Goal: Task Accomplishment & Management: Manage account settings

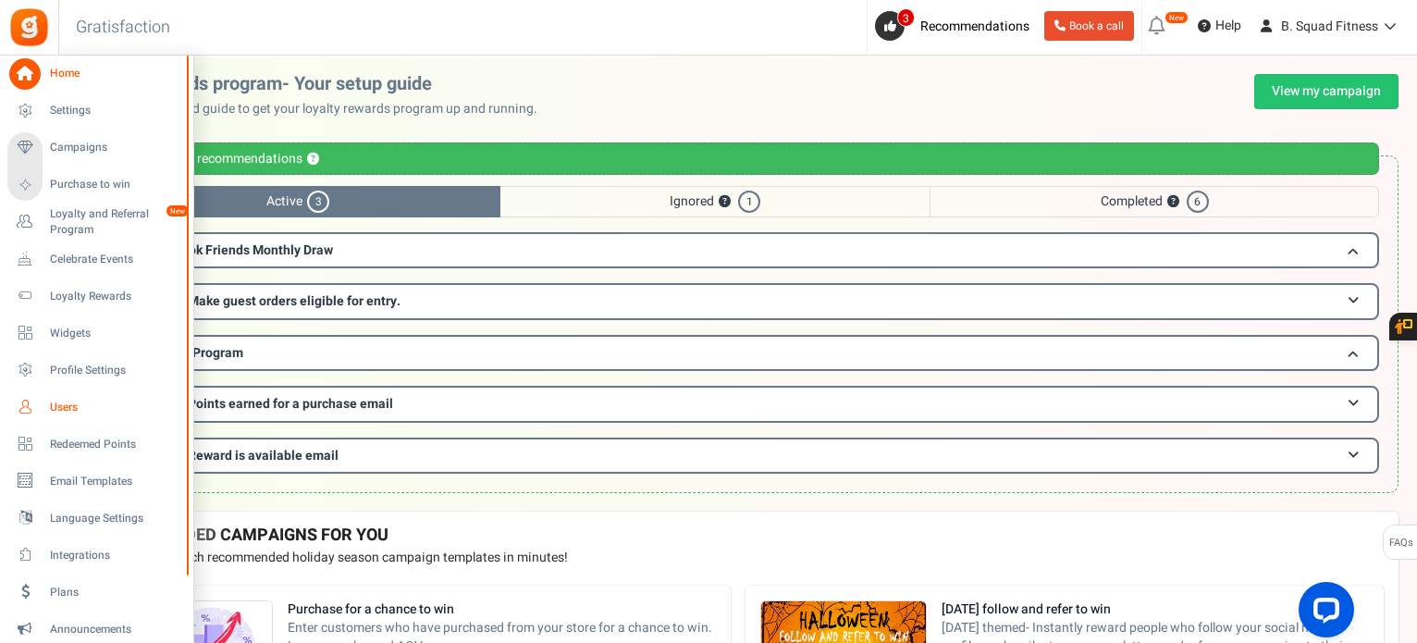
click at [32, 405] on icon at bounding box center [24, 406] width 31 height 31
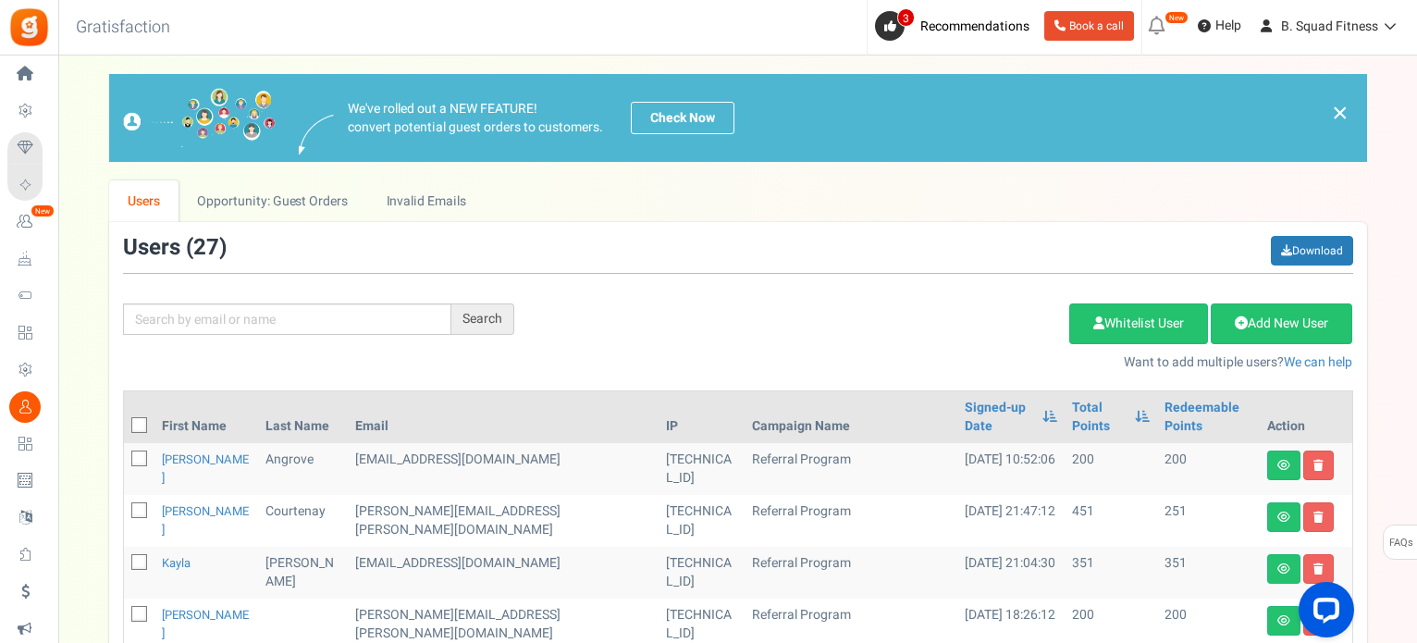
click at [633, 345] on div "Add Etsy Order Delete Selected Users Import Users Spam Protection Subtract Poin…" at bounding box center [947, 332] width 839 height 80
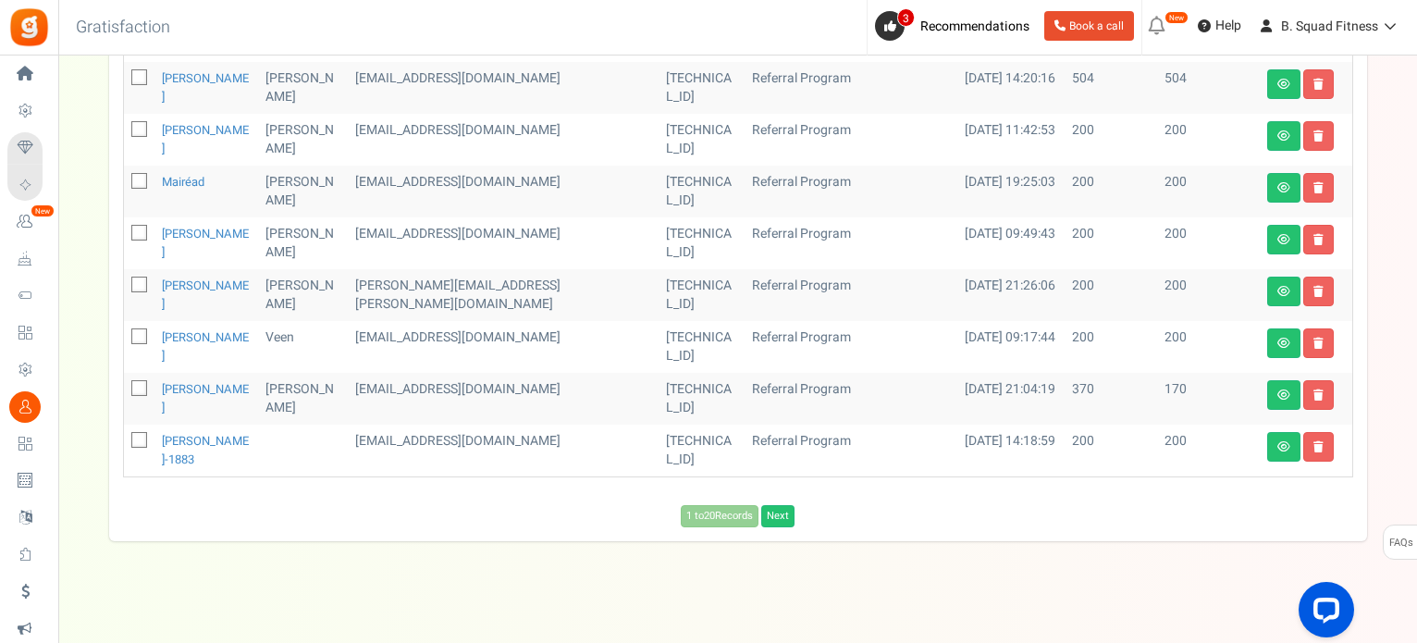
scroll to position [1010, 0]
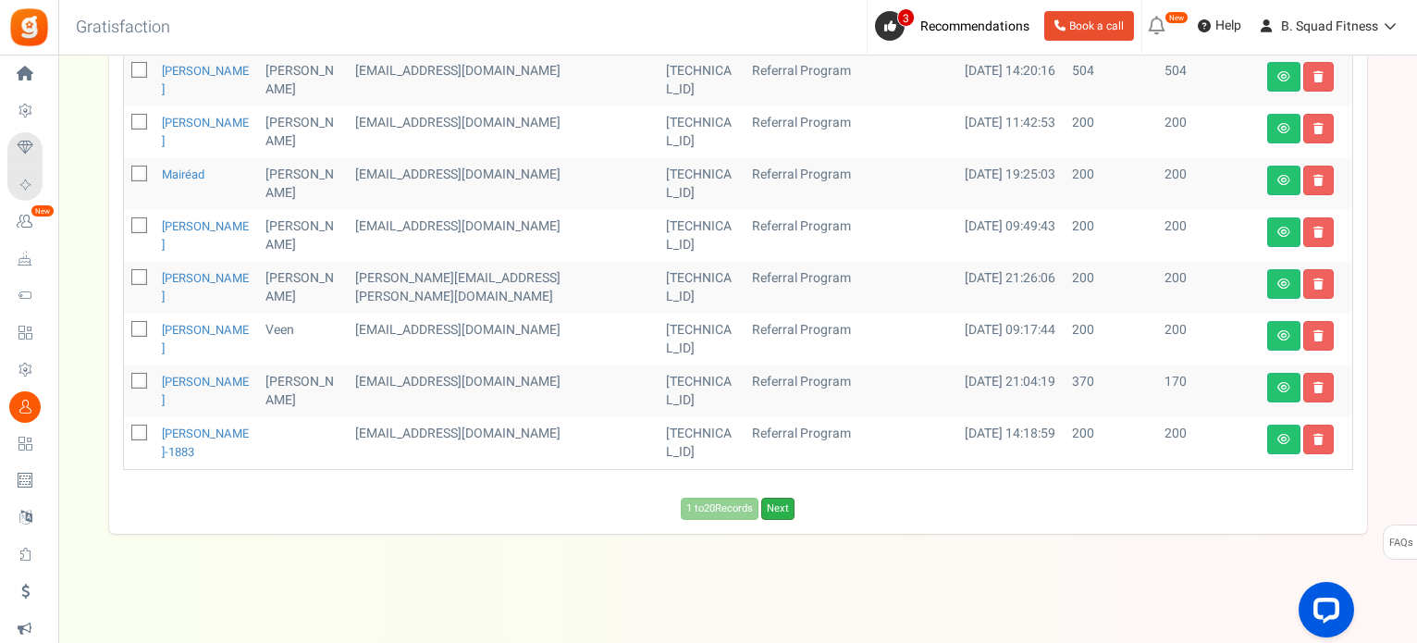
click at [776, 500] on link "Next" at bounding box center [777, 509] width 33 height 22
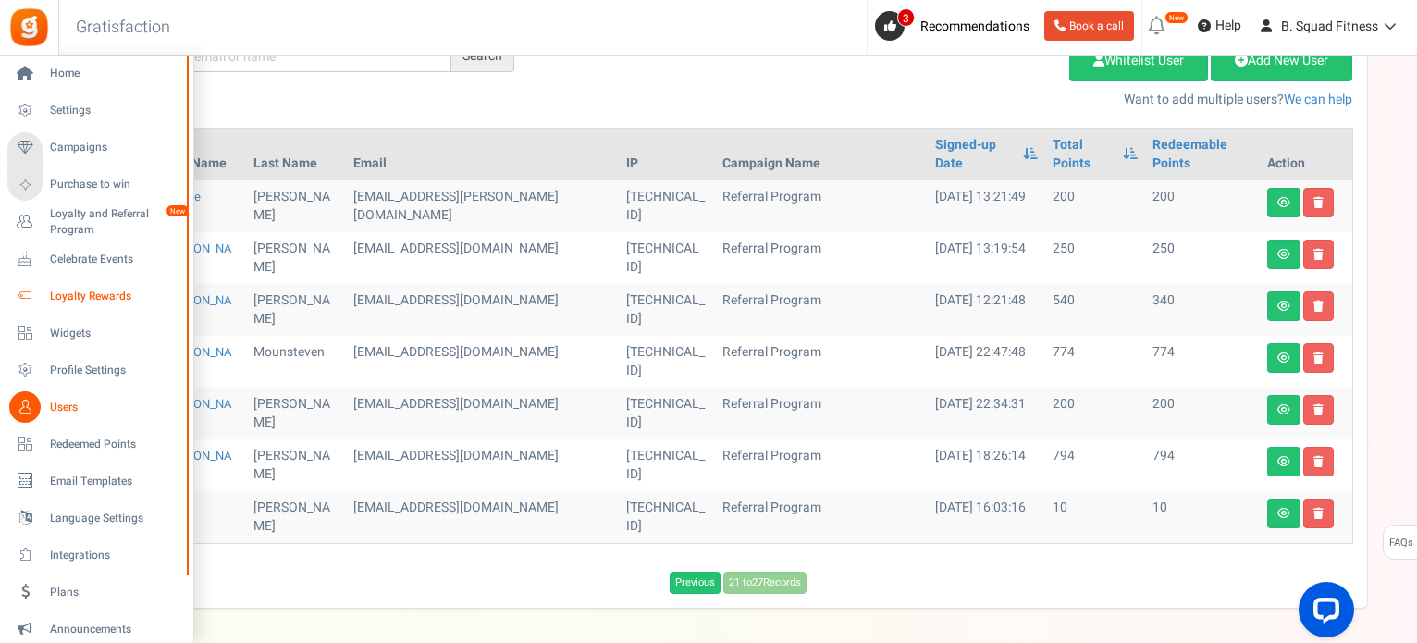
click at [63, 305] on link "Loyalty Rewards" at bounding box center [96, 295] width 178 height 31
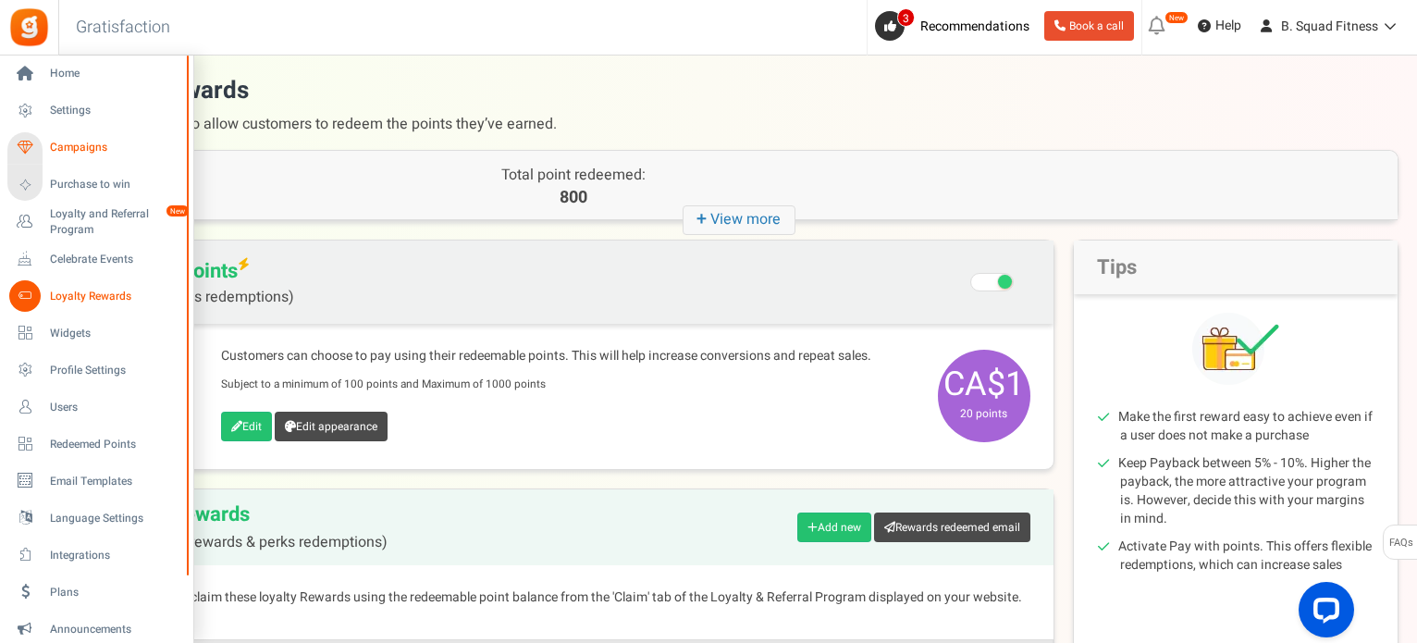
click at [74, 151] on span "Campaigns" at bounding box center [114, 148] width 129 height 16
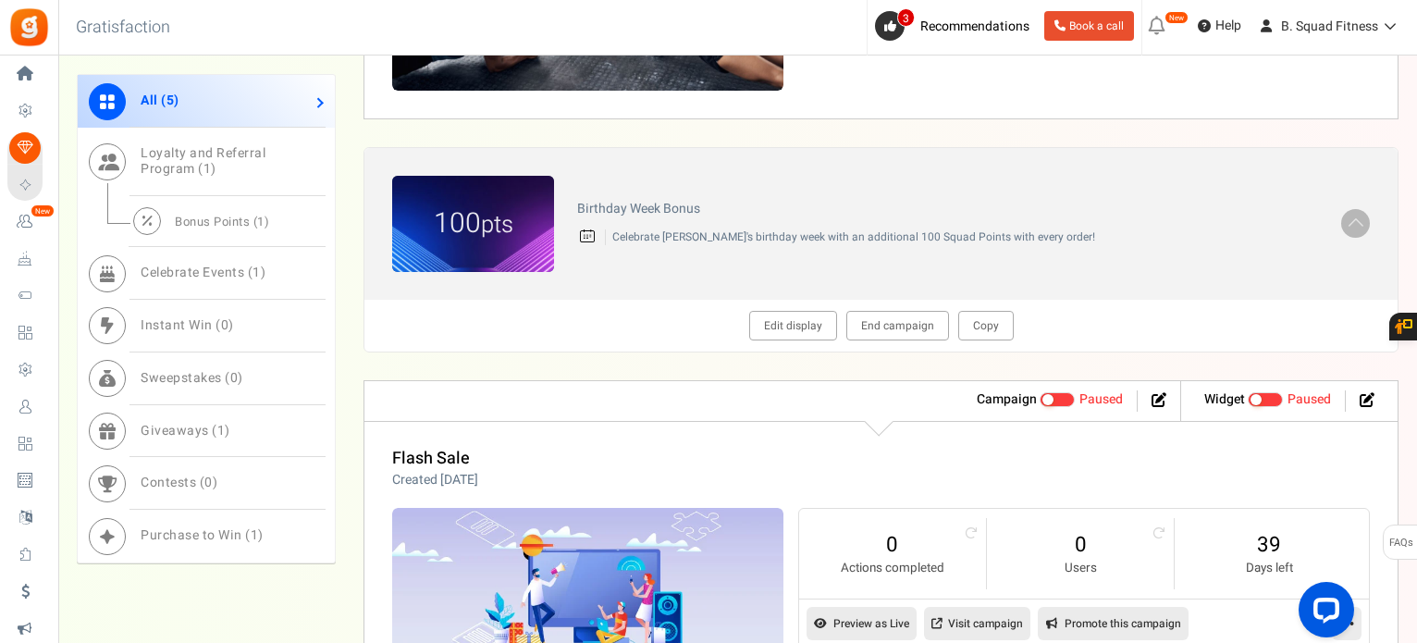
scroll to position [1295, 0]
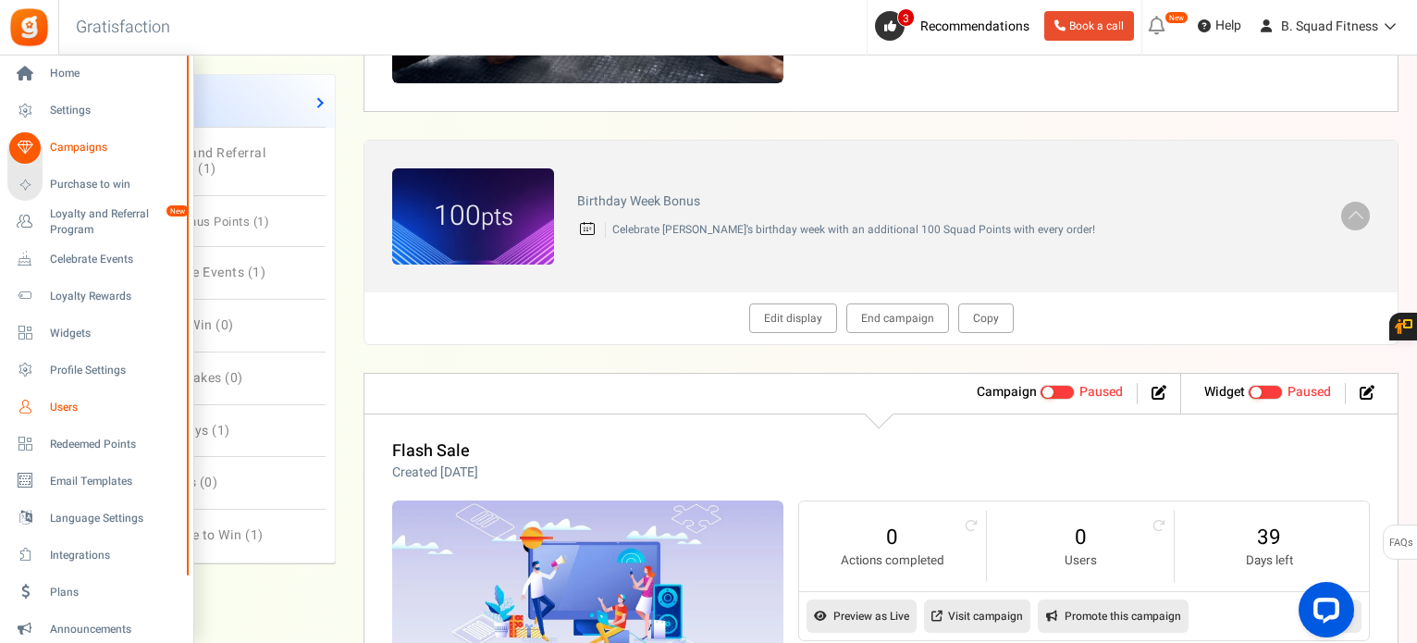
click at [63, 407] on span "Users" at bounding box center [114, 408] width 129 height 16
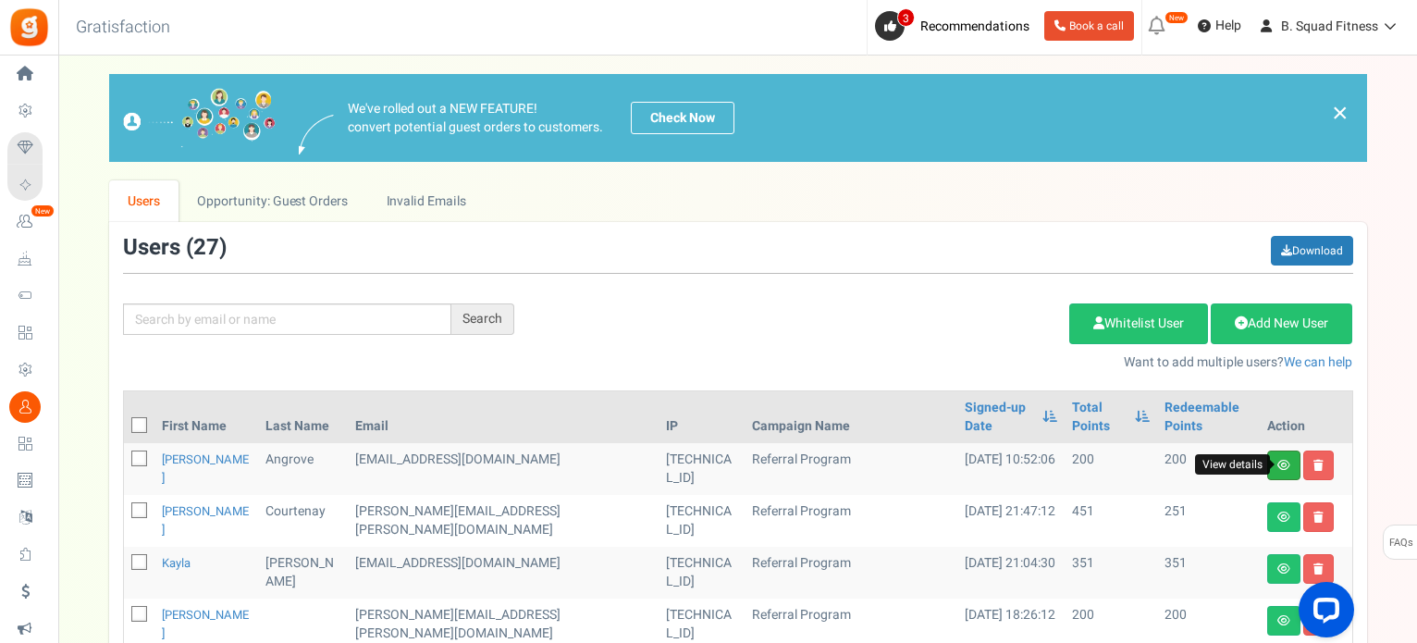
click at [1277, 462] on icon at bounding box center [1283, 465] width 13 height 11
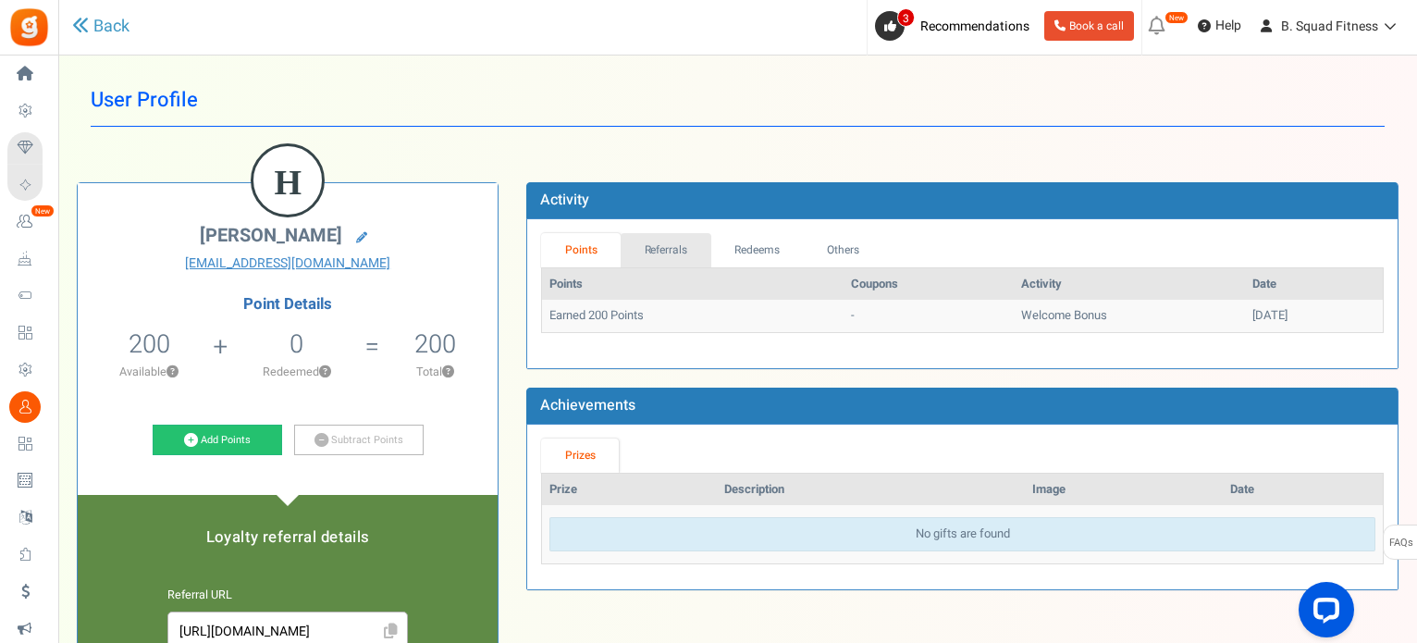
click at [647, 252] on link "Referrals" at bounding box center [666, 250] width 91 height 34
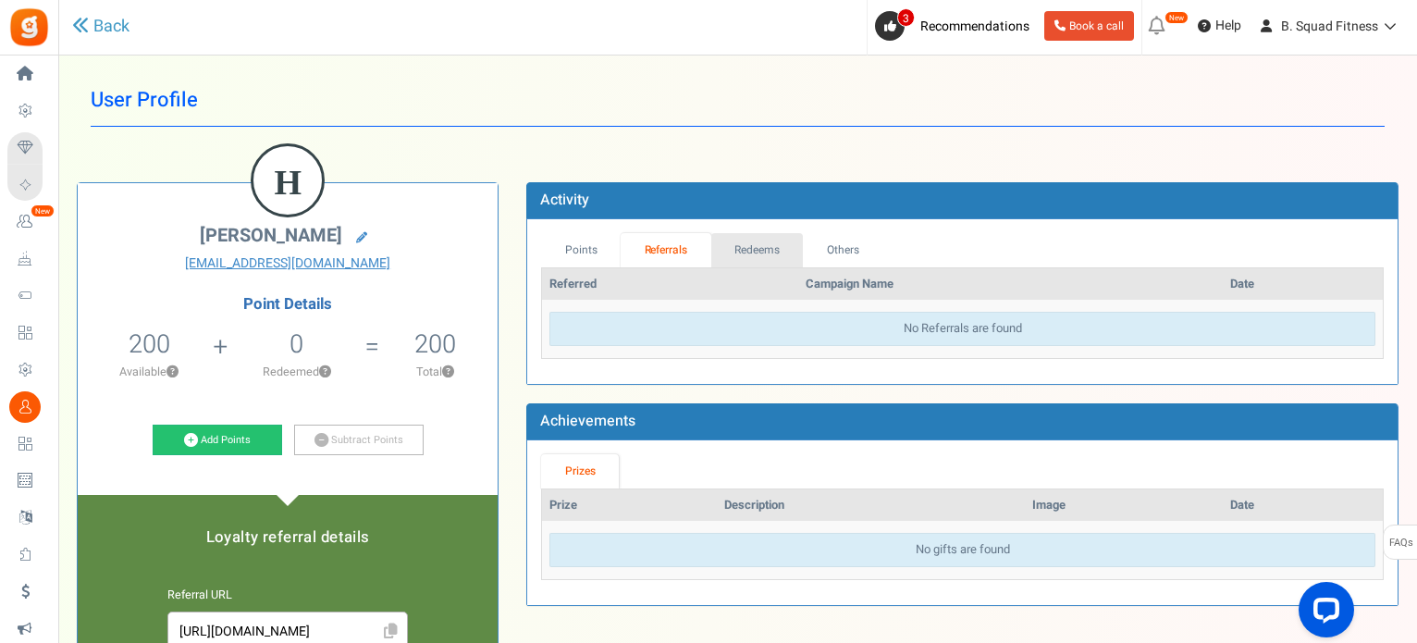
click at [757, 252] on link "Redeems" at bounding box center [757, 250] width 92 height 34
click at [861, 254] on link "Others" at bounding box center [842, 250] width 80 height 34
click at [595, 251] on link "Points" at bounding box center [581, 250] width 80 height 34
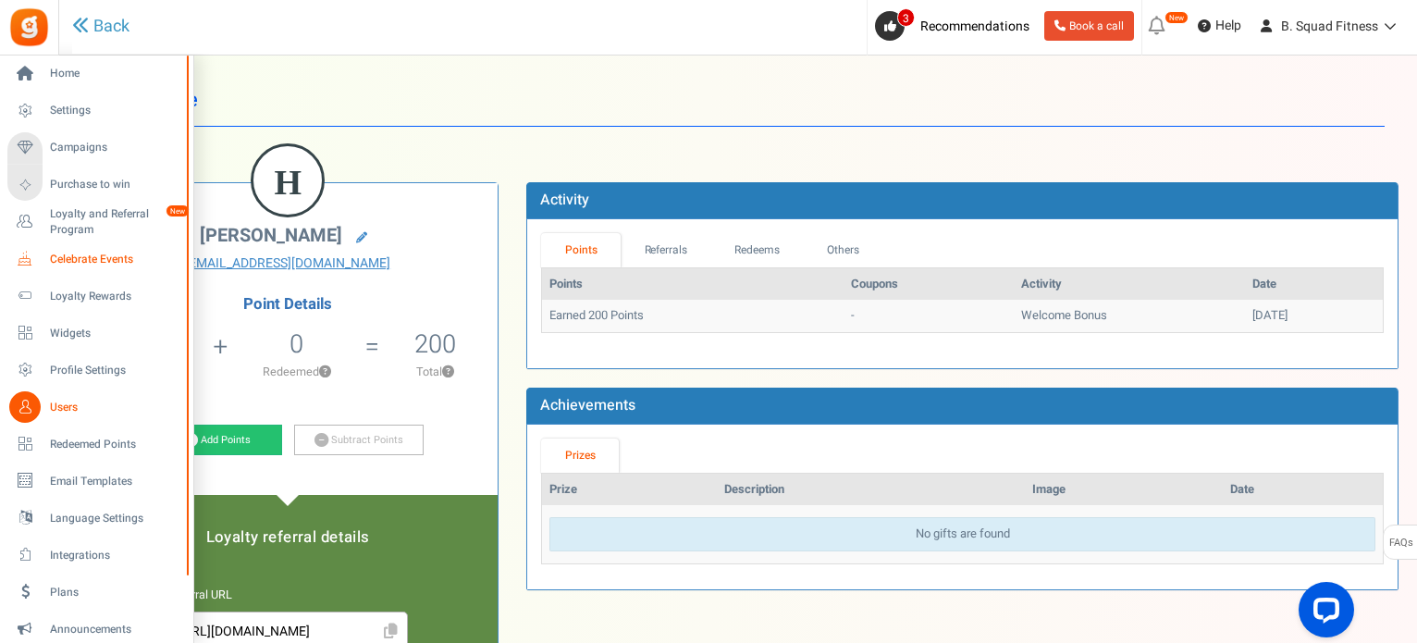
click at [81, 258] on span "Celebrate Events" at bounding box center [114, 260] width 129 height 16
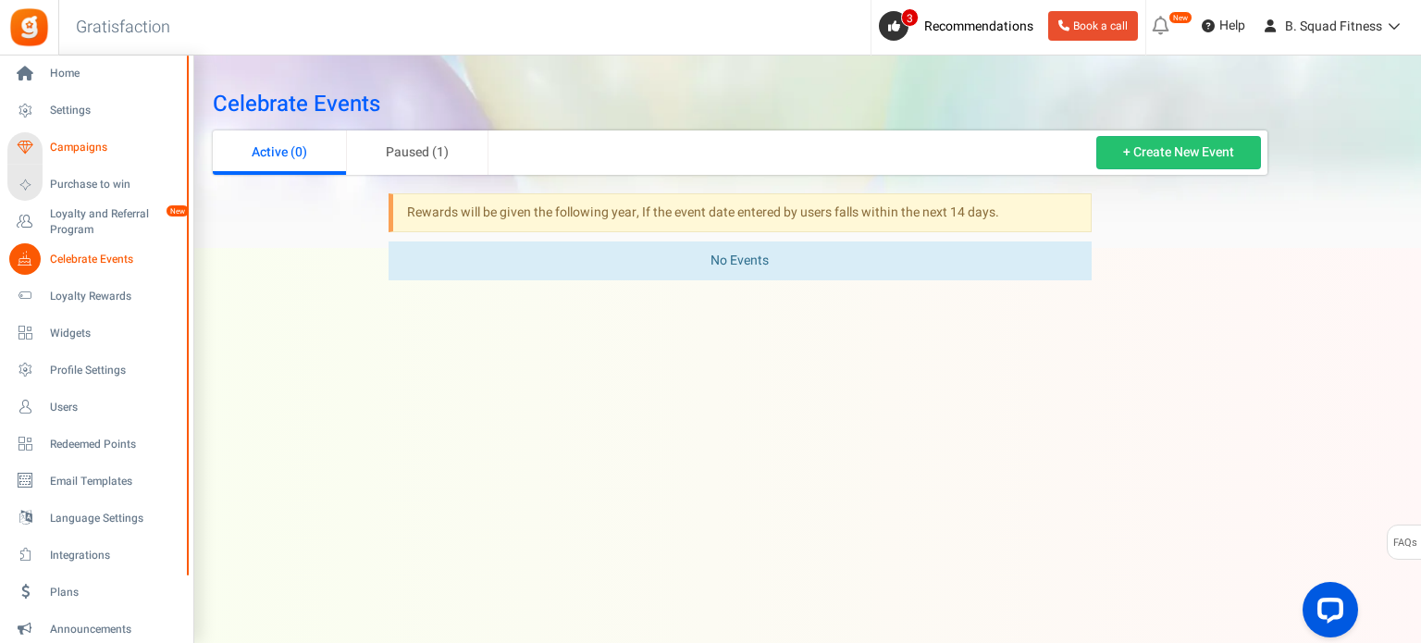
click at [69, 138] on link "Campaigns" at bounding box center [96, 147] width 178 height 31
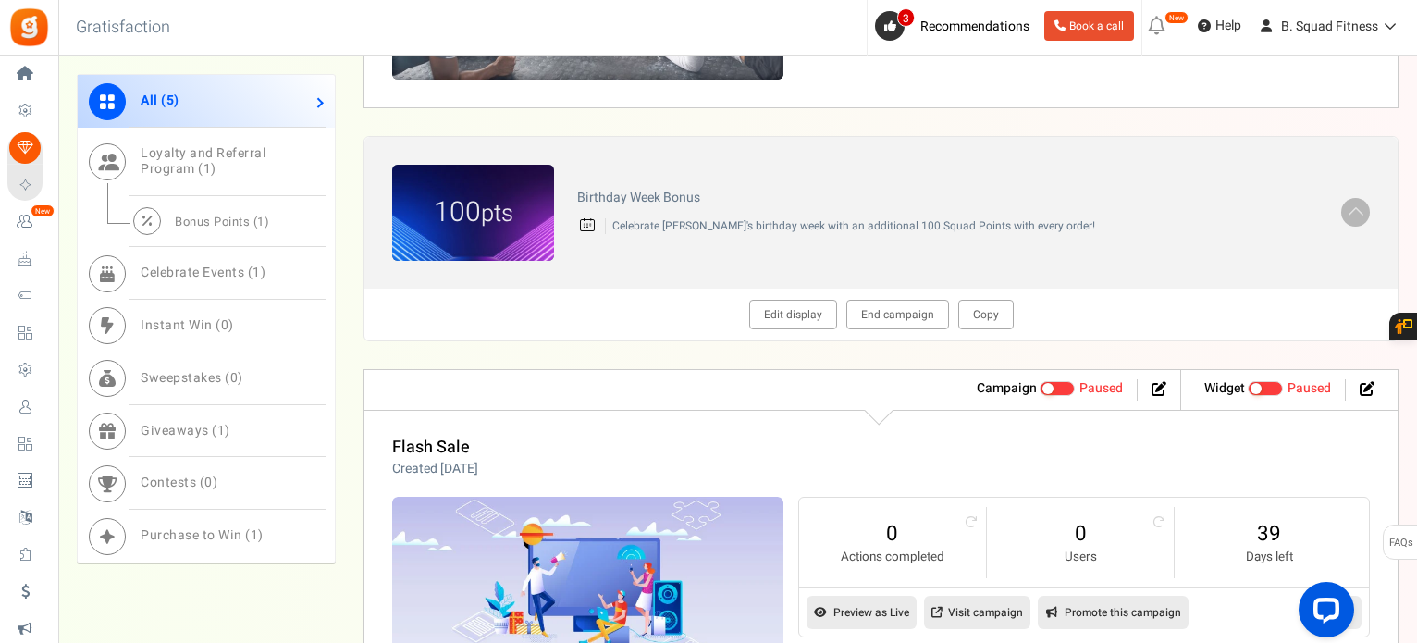
scroll to position [1295, 0]
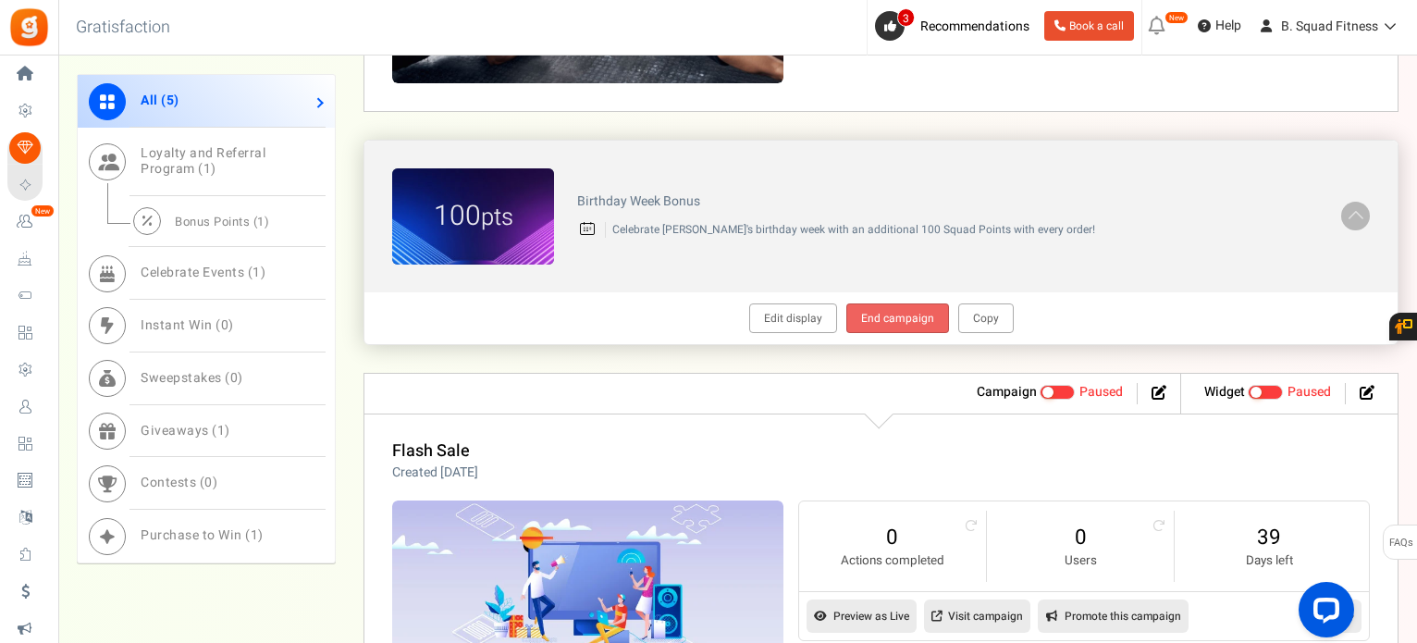
click at [897, 325] on link "End campaign" at bounding box center [897, 318] width 103 height 30
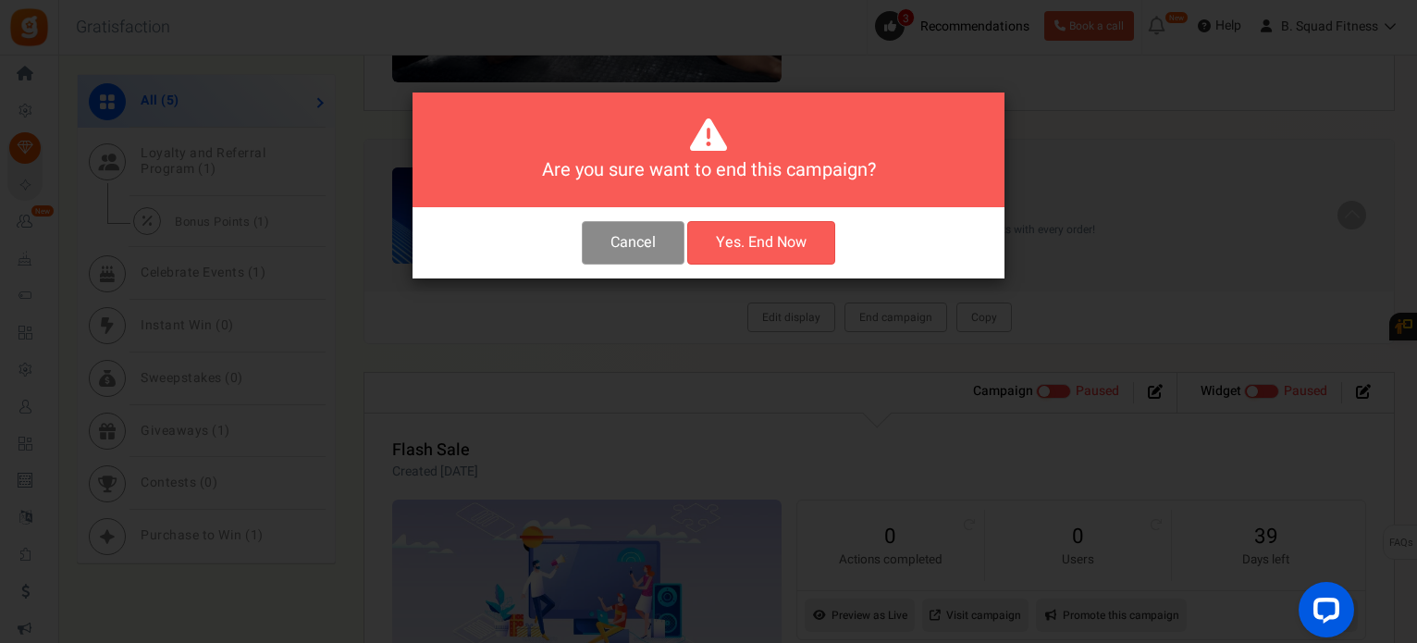
click at [609, 237] on button "Cancel" at bounding box center [633, 242] width 103 height 43
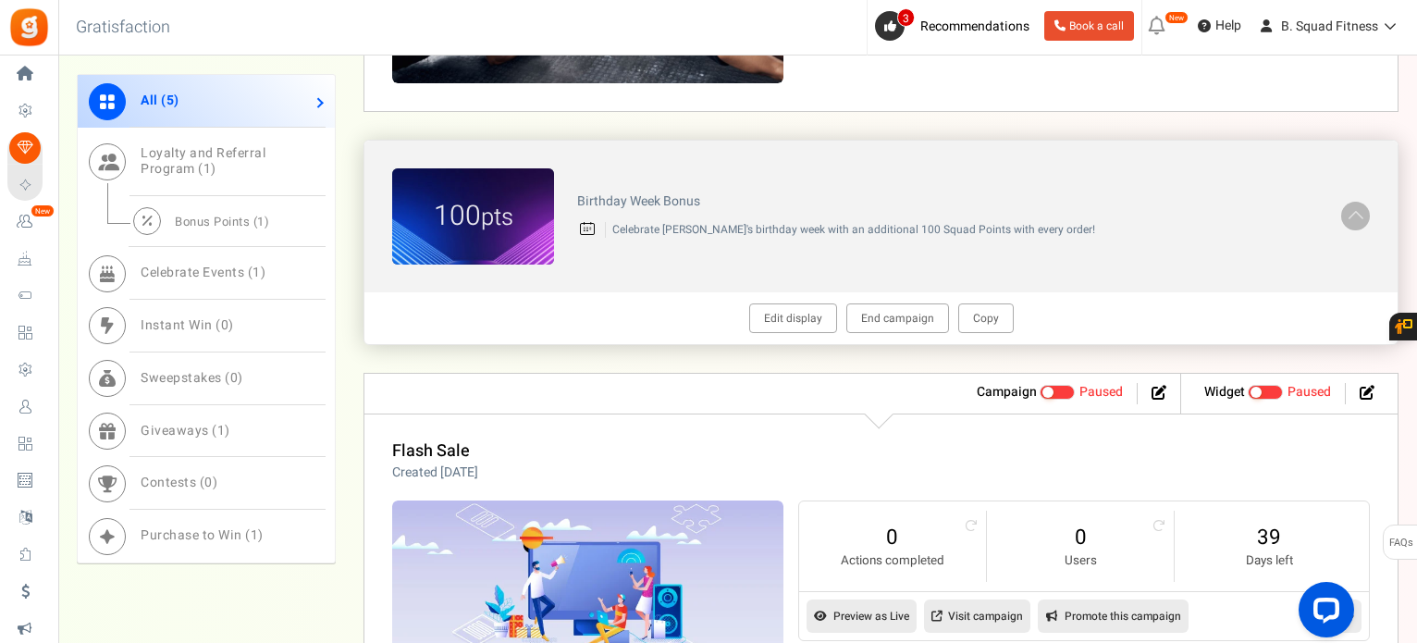
click at [1341, 210] on div at bounding box center [1355, 216] width 29 height 29
click at [1354, 214] on span at bounding box center [1356, 213] width 18 height 21
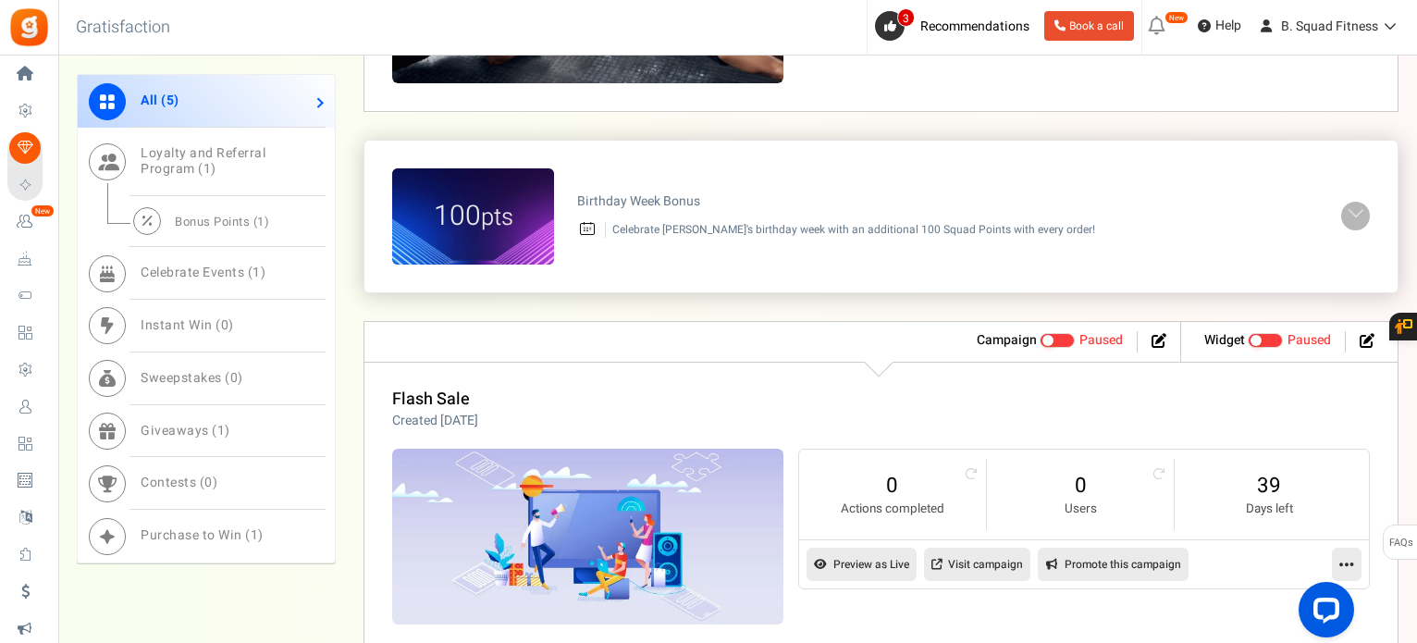
click at [1354, 214] on span at bounding box center [1356, 213] width 18 height 21
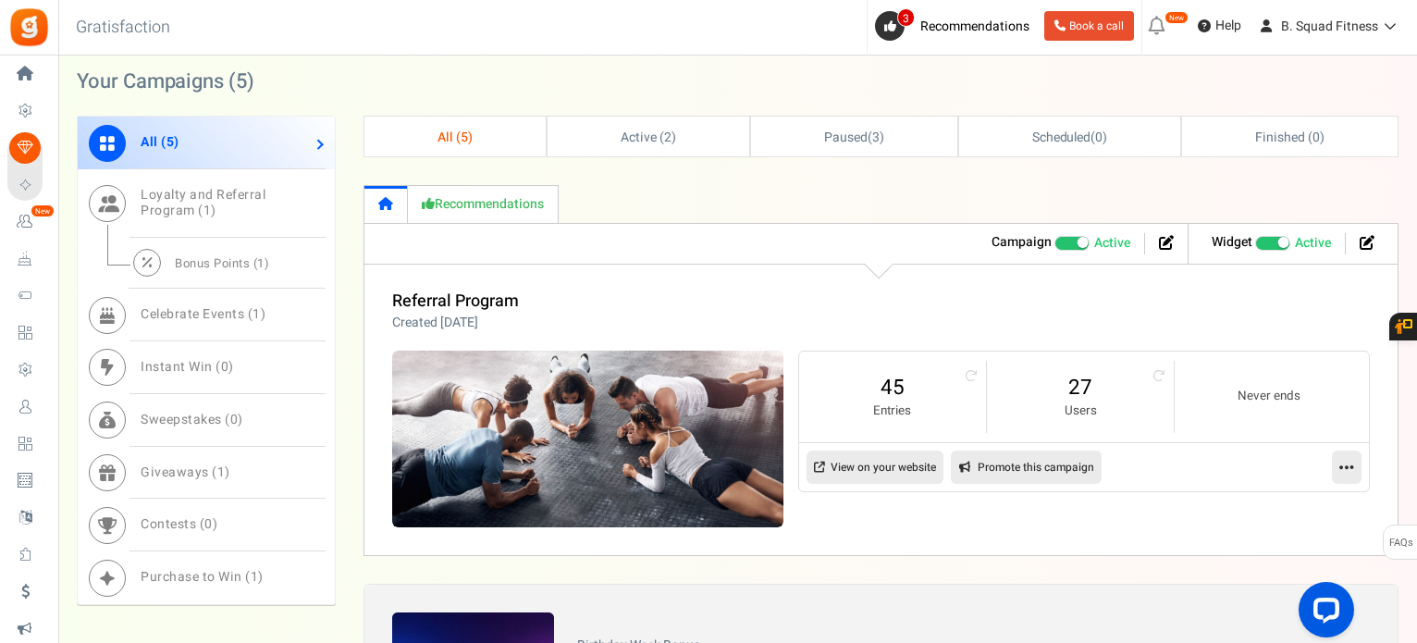
scroll to position [857, 0]
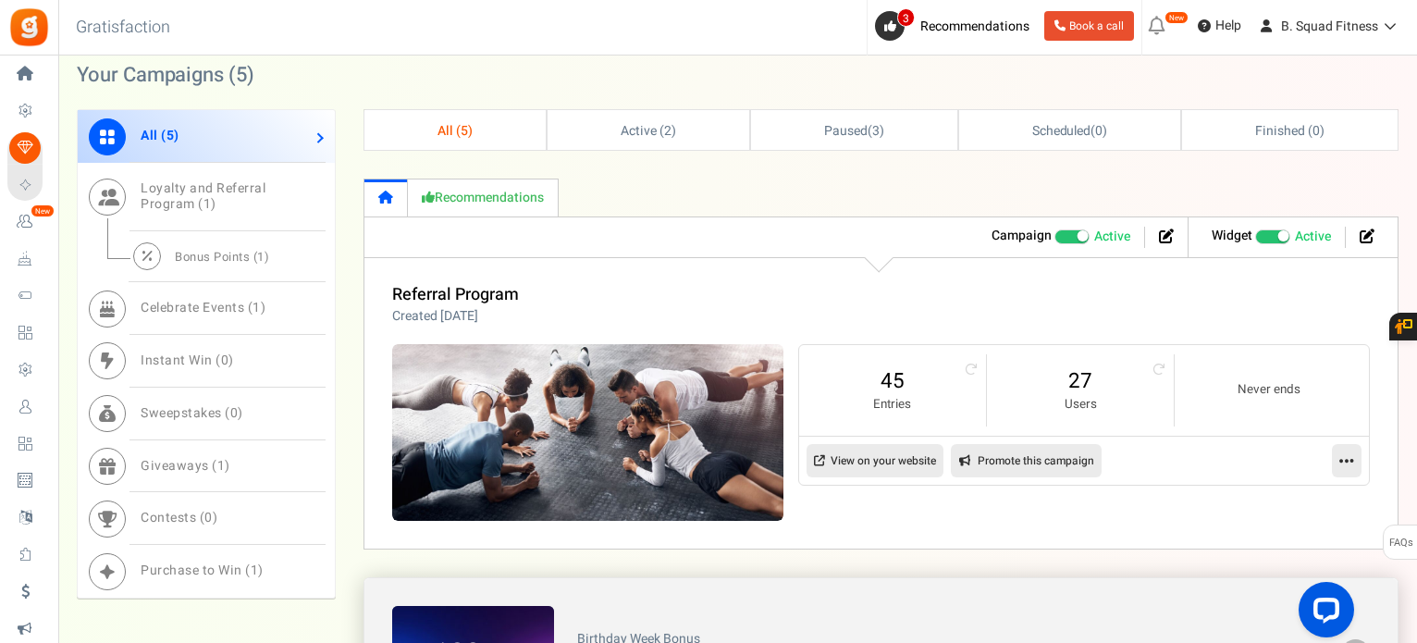
click at [662, 592] on div "100 pts Birthday Week Bonus Celebrate [PERSON_NAME]'s birthday week with an add…" at bounding box center [880, 654] width 1033 height 152
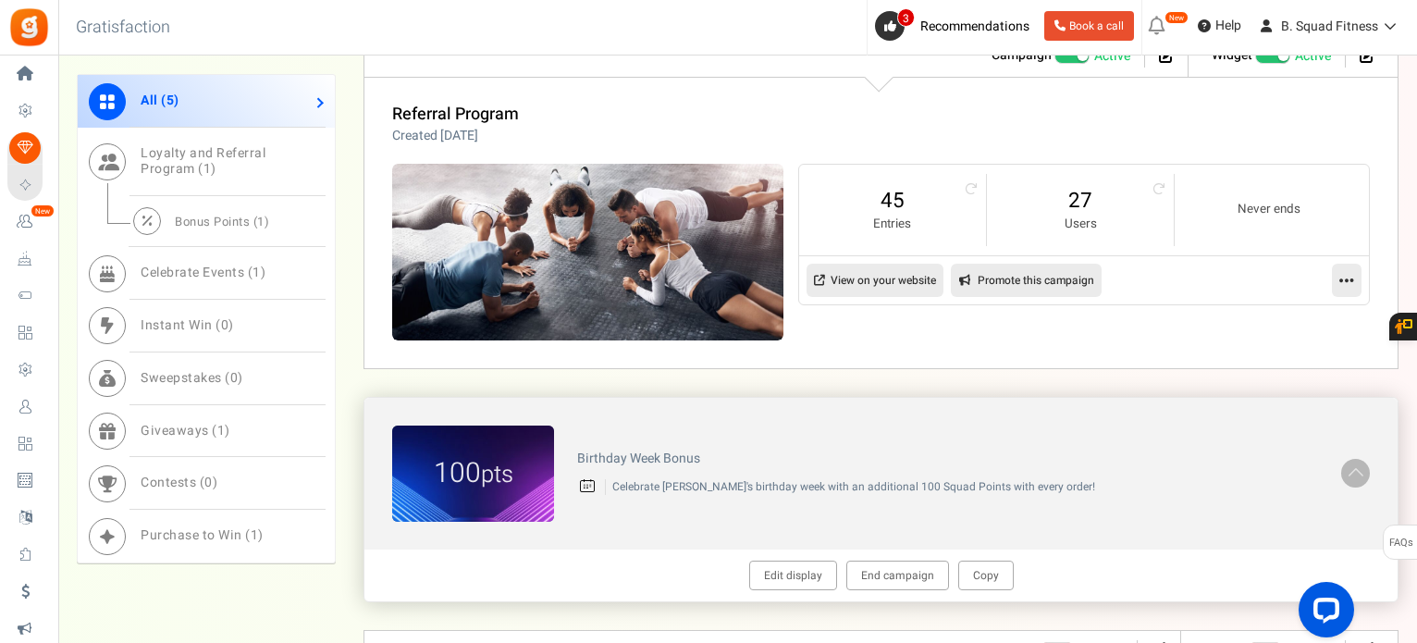
scroll to position [1042, 0]
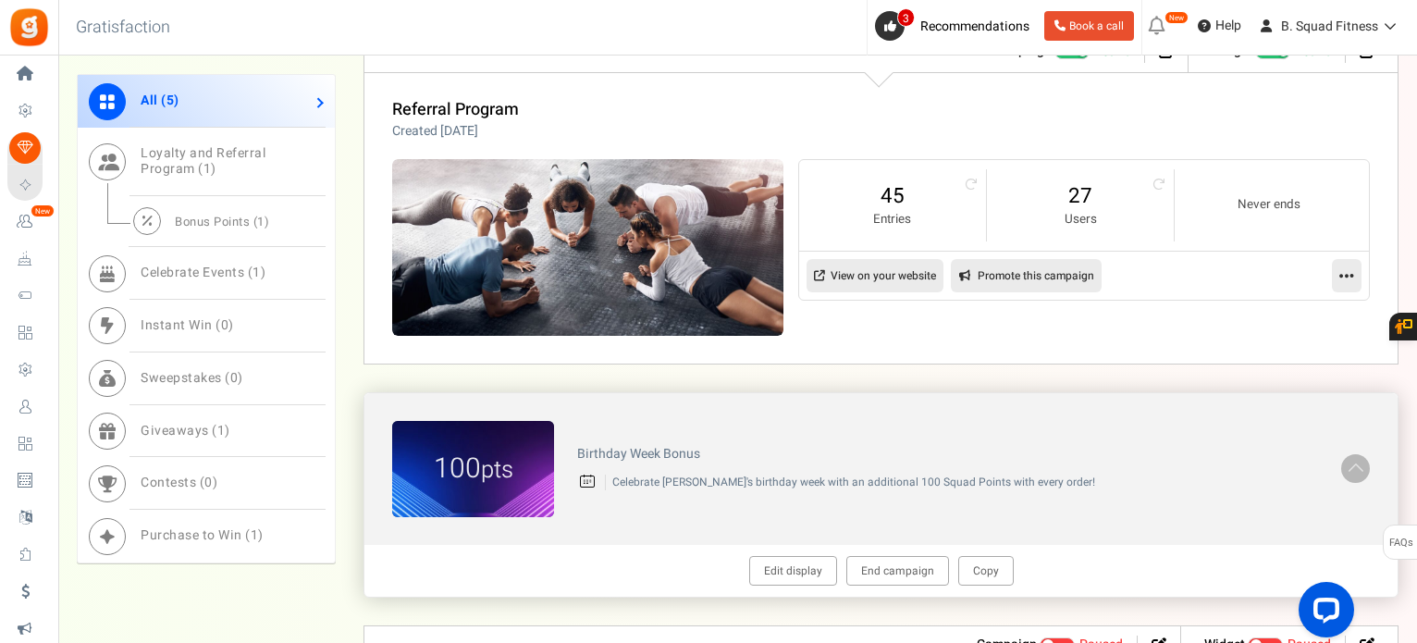
click at [743, 432] on div "100 pts Birthday Week Bonus Celebrate [PERSON_NAME]'s birthday week with an add…" at bounding box center [880, 469] width 1033 height 152
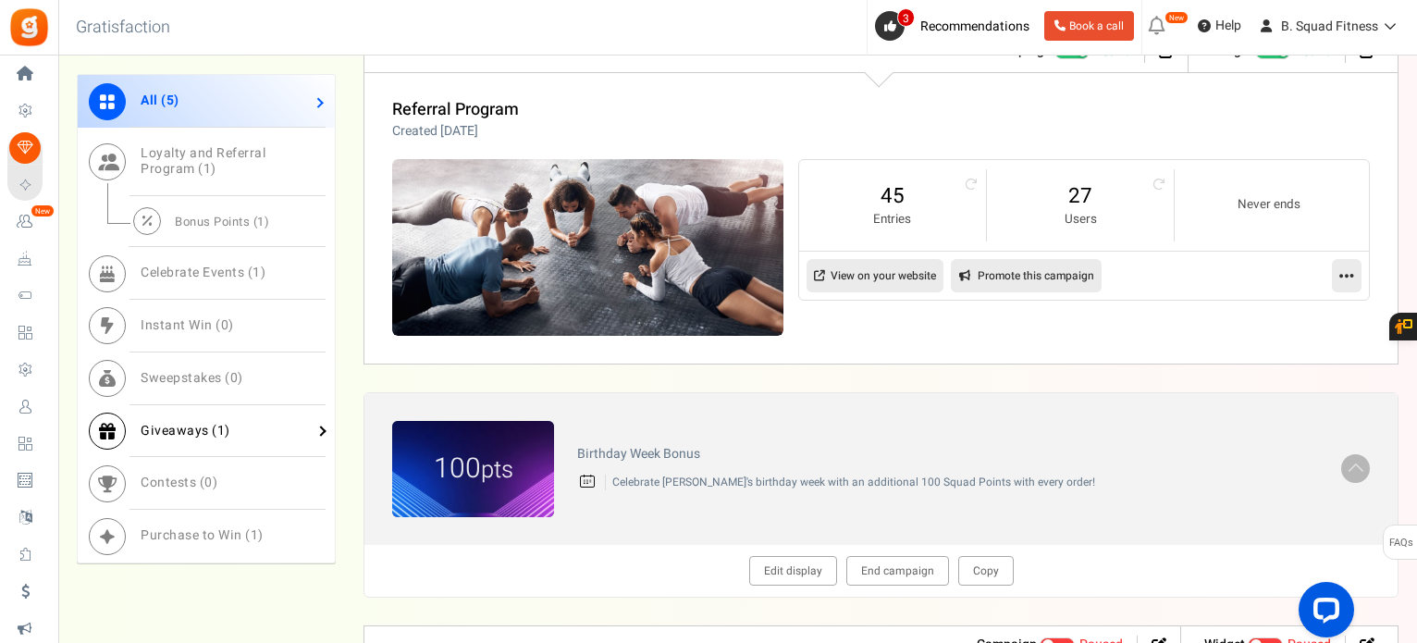
click at [192, 419] on link "Giveaways ( 1 )" at bounding box center [206, 430] width 257 height 53
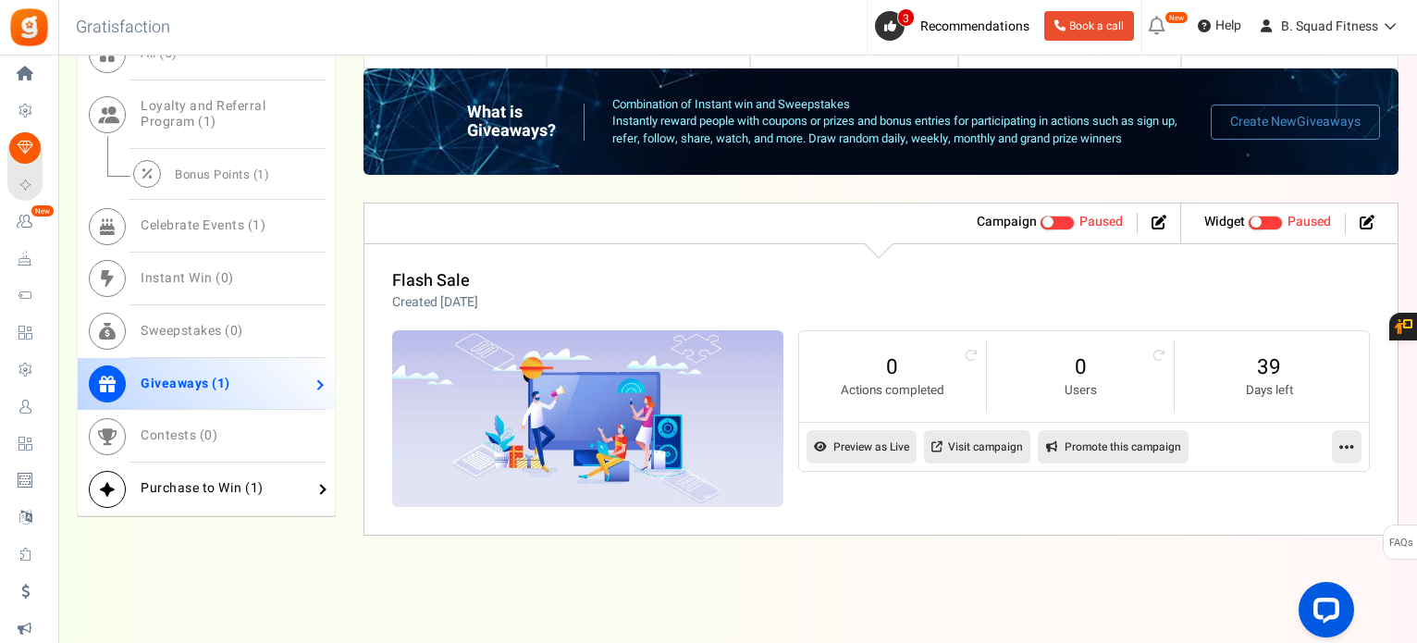
click at [206, 479] on span "Purchase to Win ( 1 )" at bounding box center [202, 487] width 123 height 19
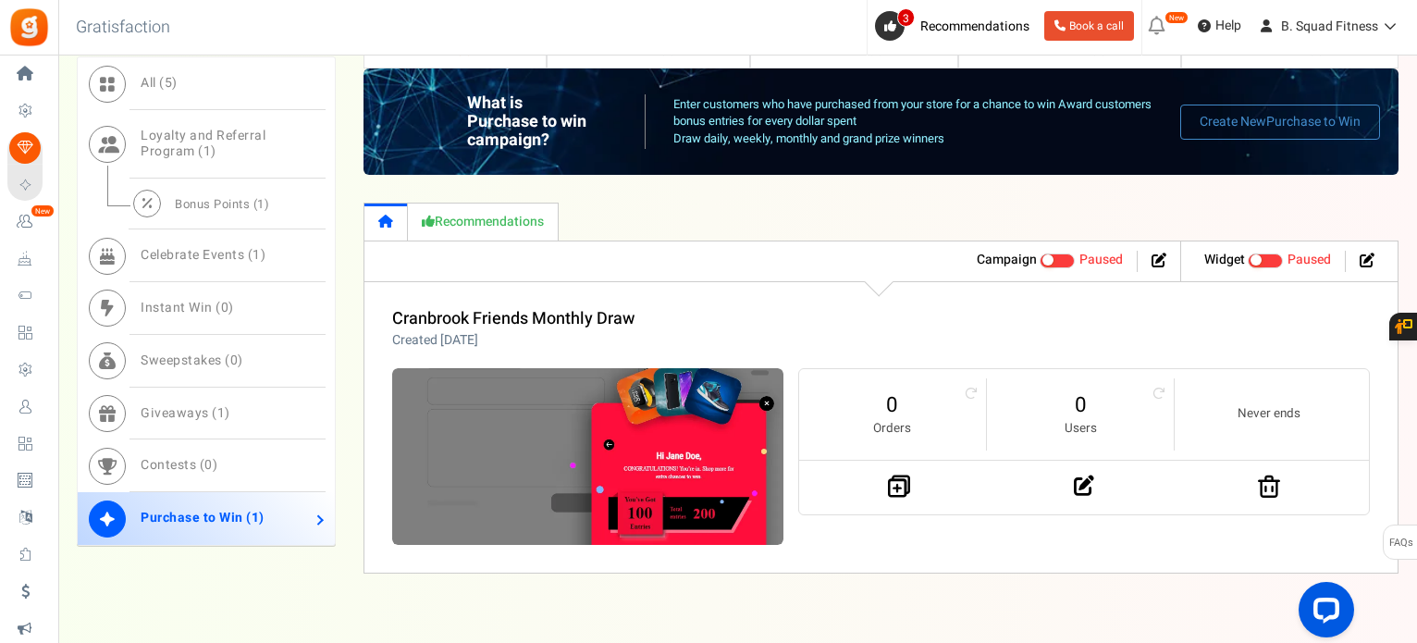
scroll to position [968, 0]
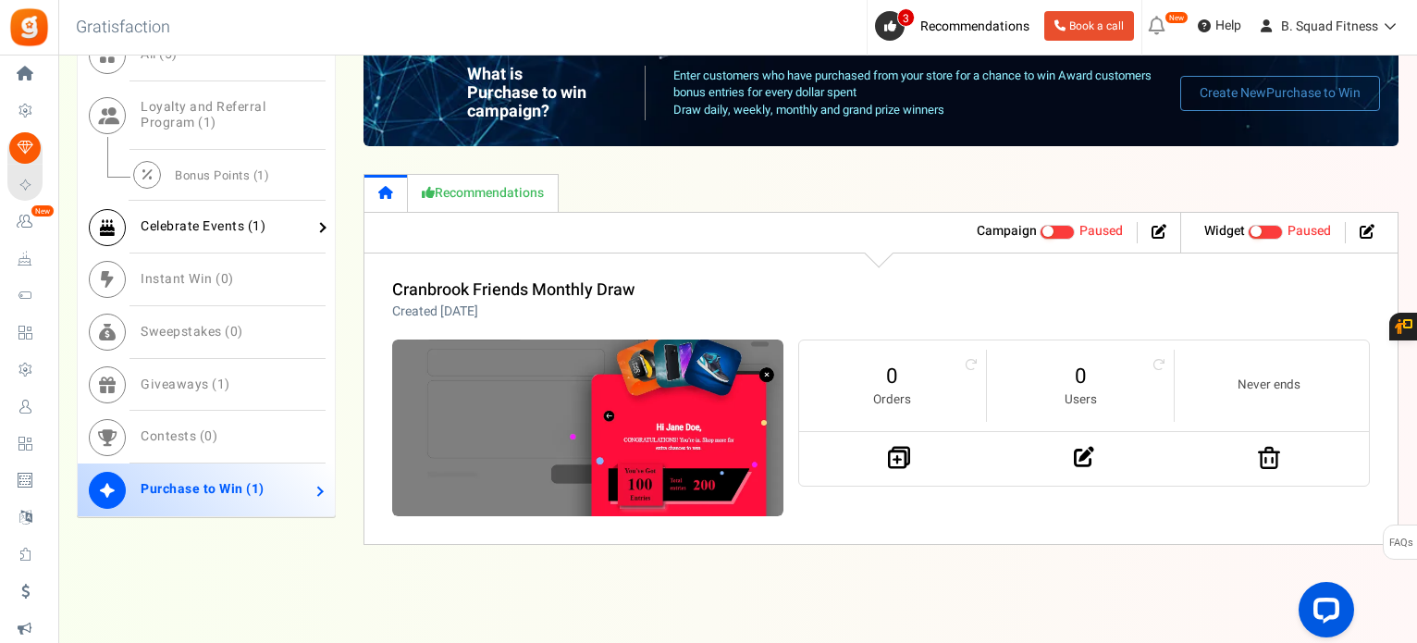
click at [181, 223] on span "Celebrate Events ( 1 )" at bounding box center [203, 225] width 125 height 19
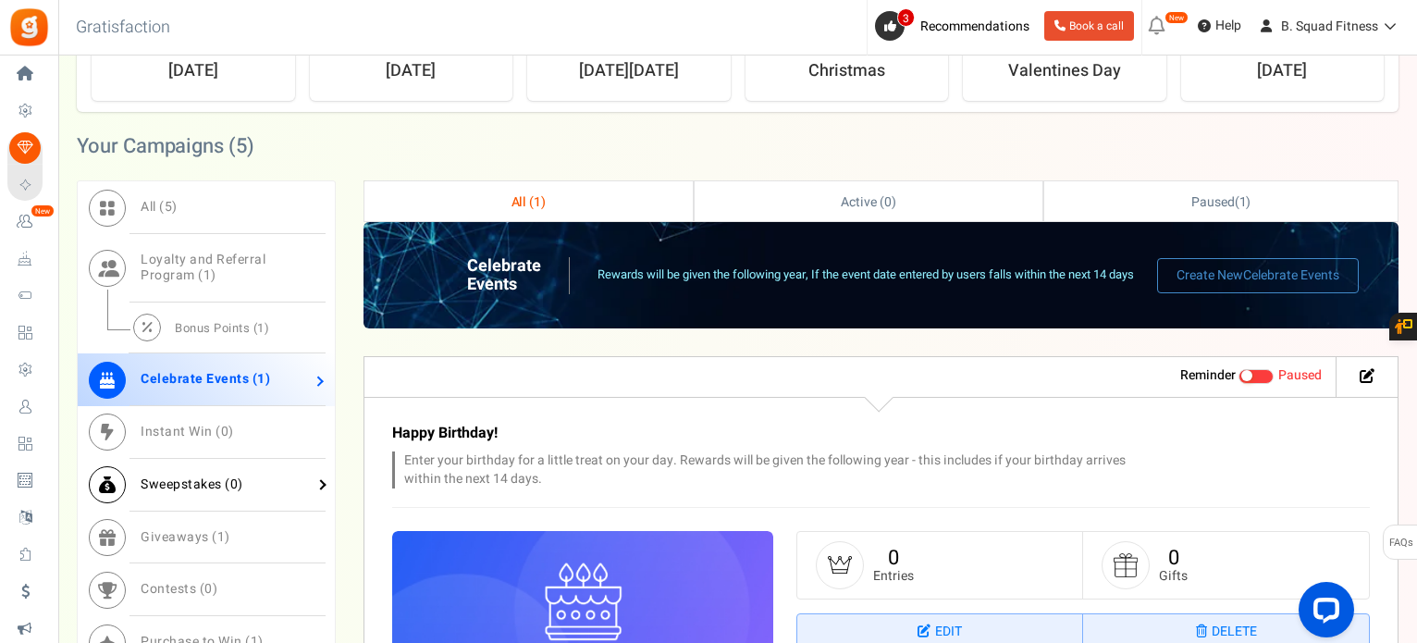
scroll to position [779, 0]
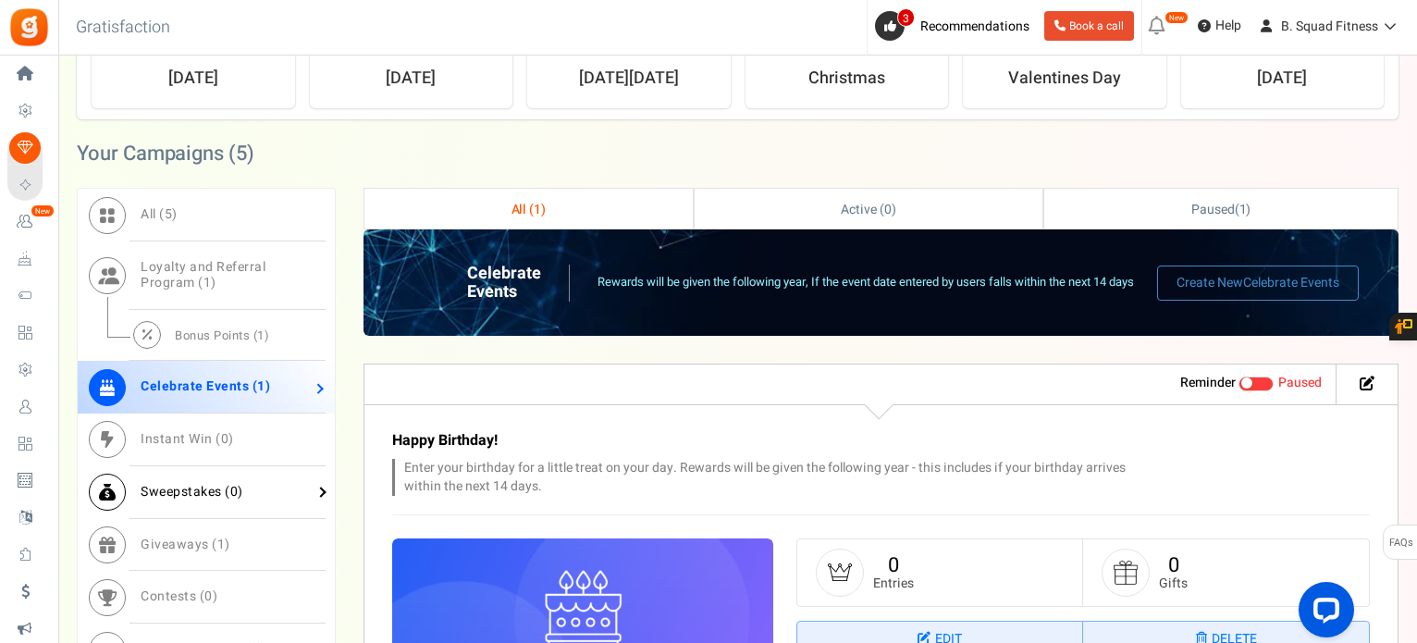
click at [185, 322] on link "Bonus Points ( 1 )" at bounding box center [206, 336] width 257 height 52
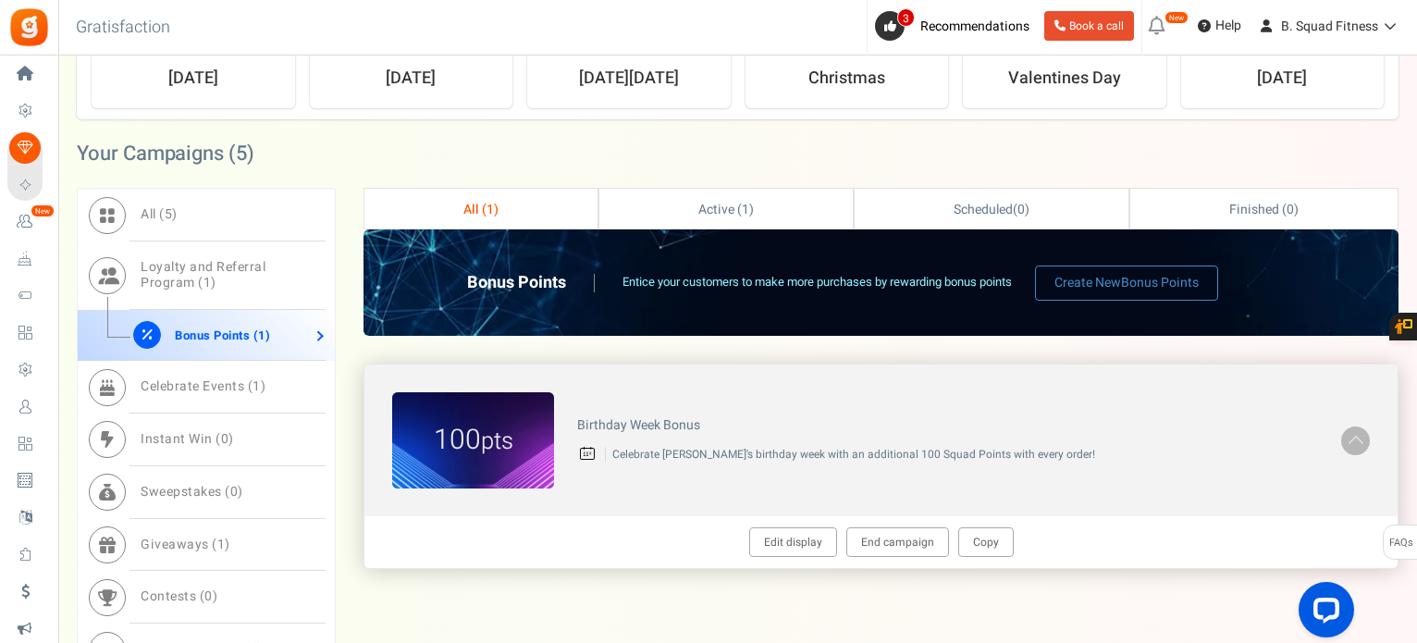
click at [605, 451] on p "Celebrate [PERSON_NAME]'s birthday week with an additional 100 Squad Points wit…" at bounding box center [961, 455] width 713 height 16
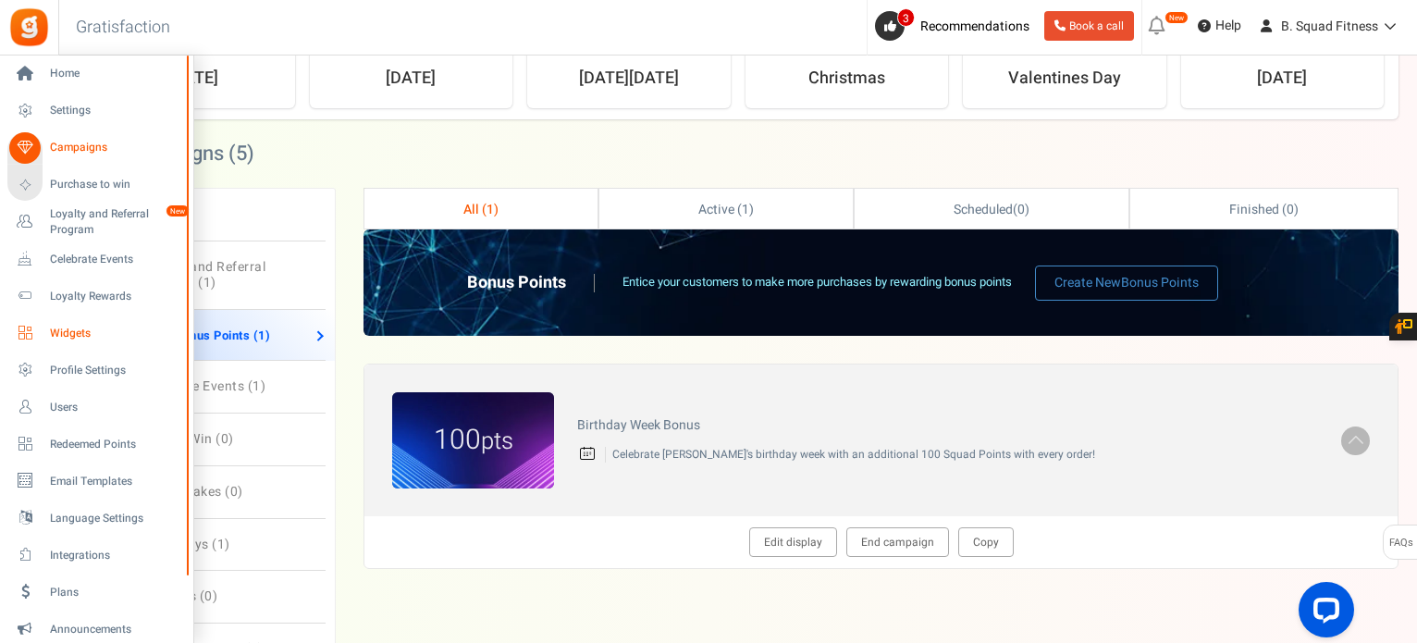
click at [72, 337] on span "Widgets" at bounding box center [114, 334] width 129 height 16
